Goal: Book appointment/travel/reservation

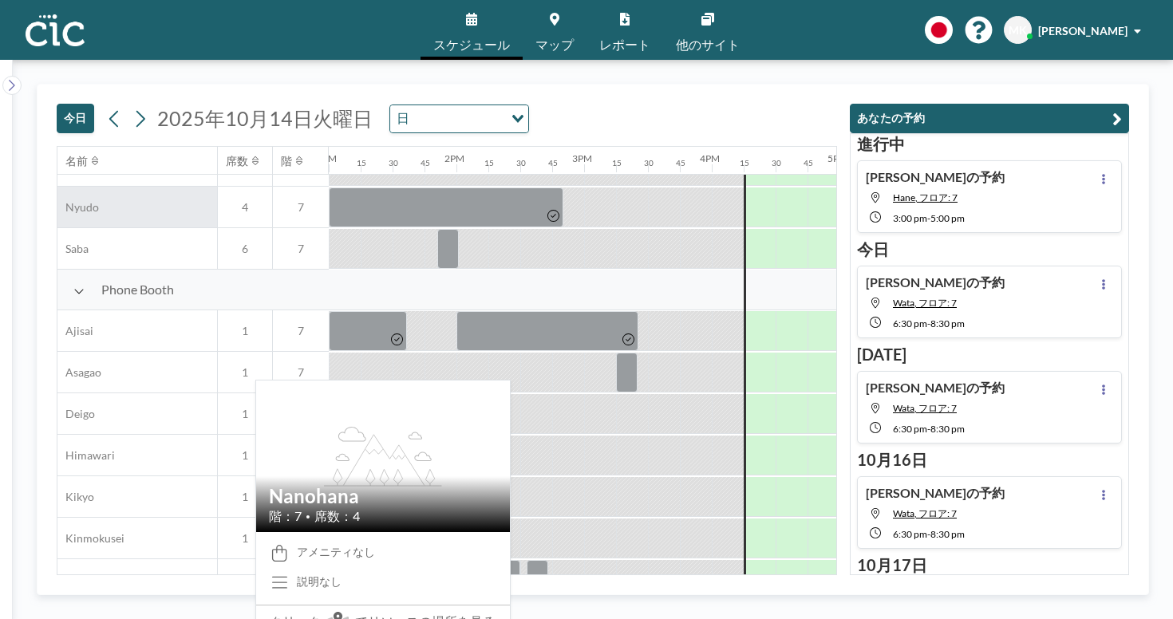
scroll to position [782, 1659]
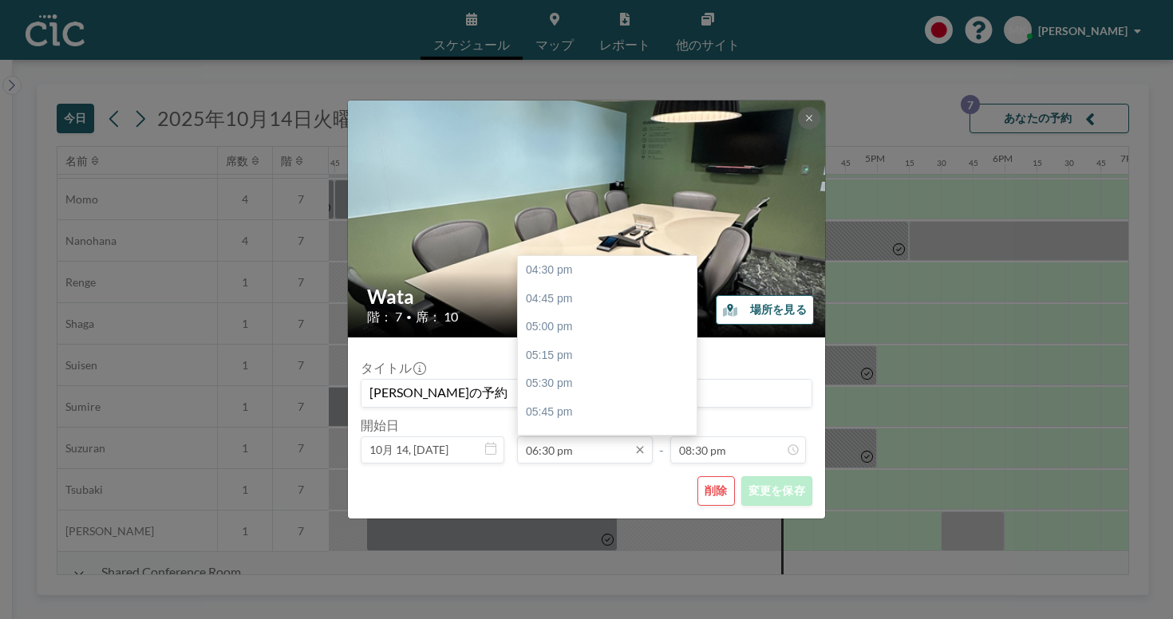
scroll to position [203, 0]
click at [589, 436] on input "06:30 pm" at bounding box center [585, 449] width 136 height 27
click at [571, 337] on div "07:00 pm" at bounding box center [607, 351] width 179 height 29
type input "07:00 pm"
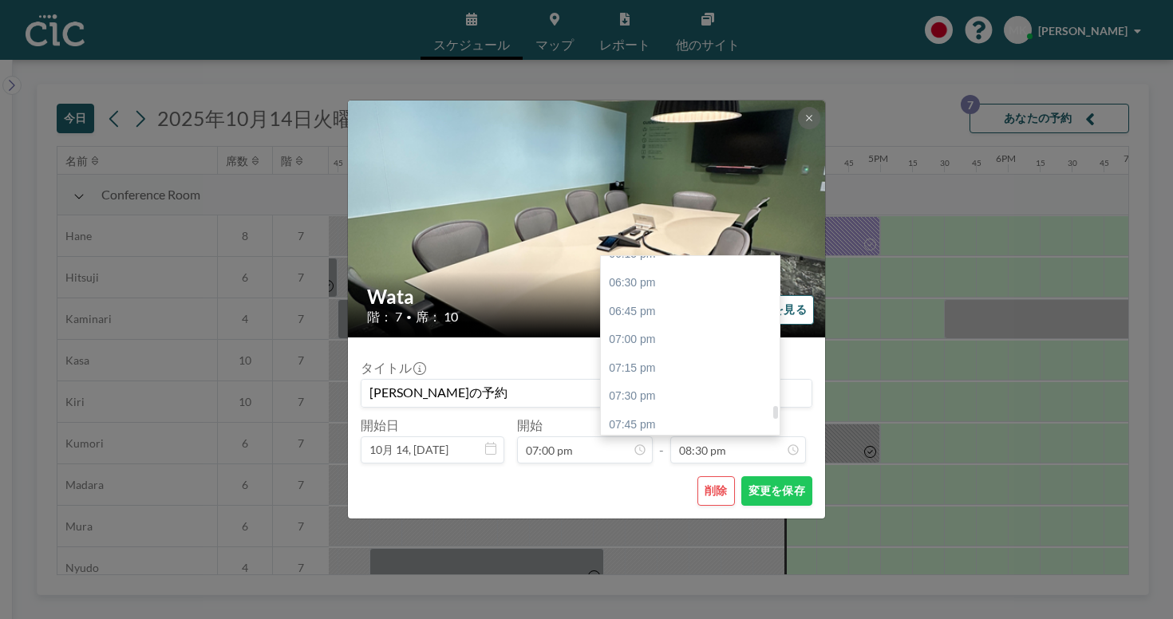
scroll to position [0, 1622]
click at [647, 553] on div "09:00 pm" at bounding box center [690, 567] width 179 height 29
type input "09:00 pm"
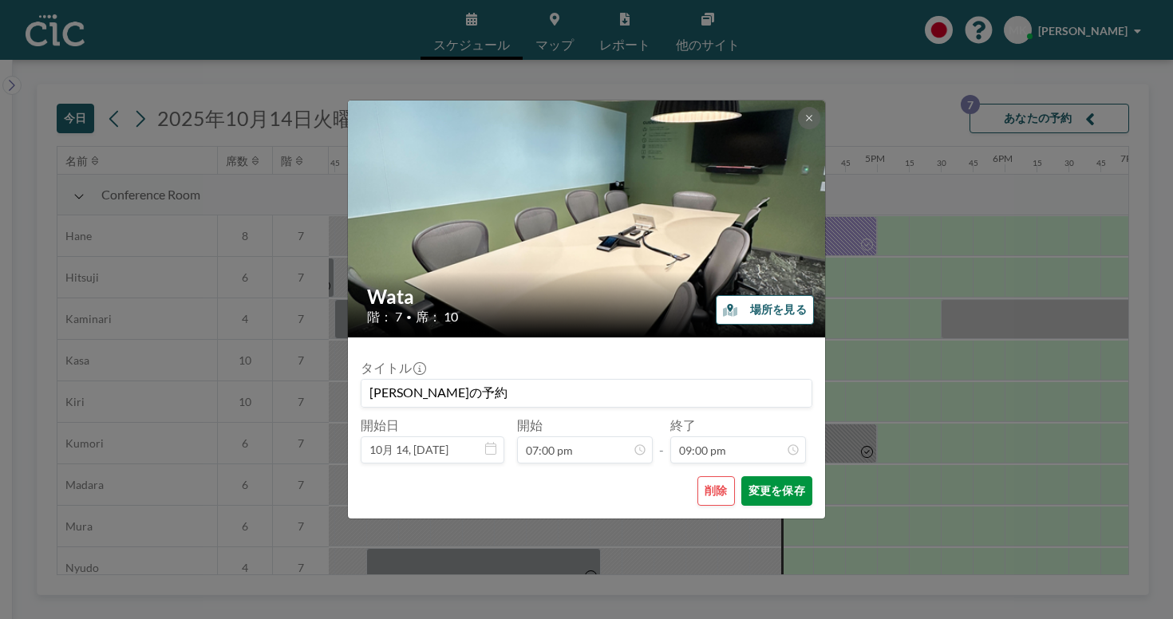
click at [752, 476] on button "変更を保存" at bounding box center [776, 491] width 71 height 30
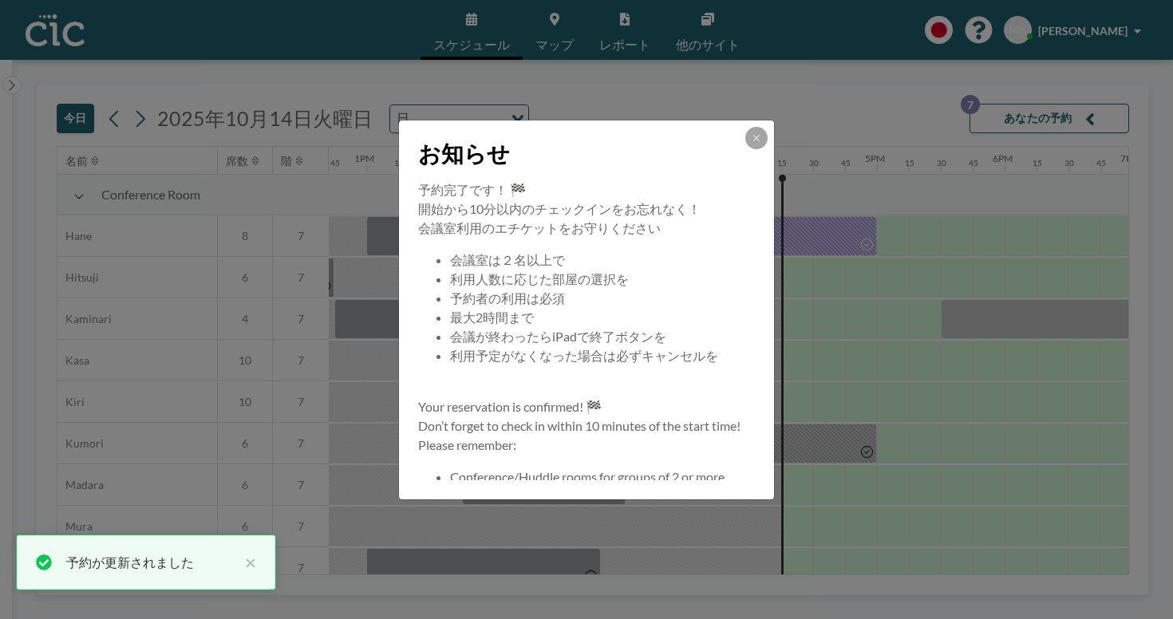
click at [725, 180] on div "お知らせ" at bounding box center [586, 150] width 375 height 60
click at [753, 140] on icon at bounding box center [756, 138] width 6 height 6
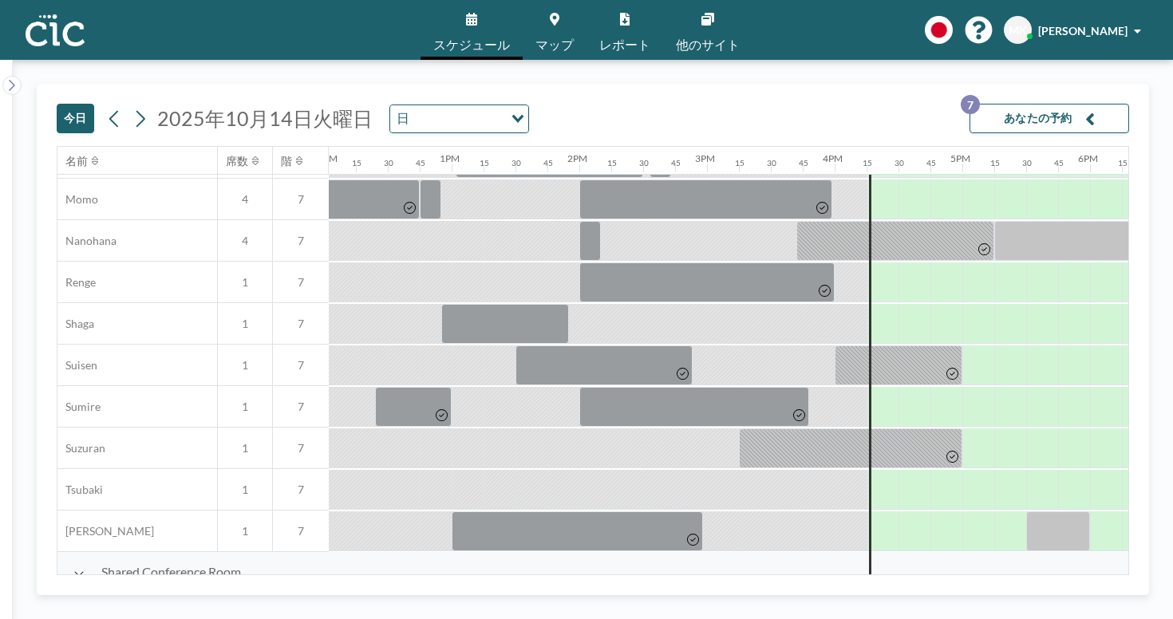
scroll to position [782, 1541]
